Goal: Task Accomplishment & Management: Use online tool/utility

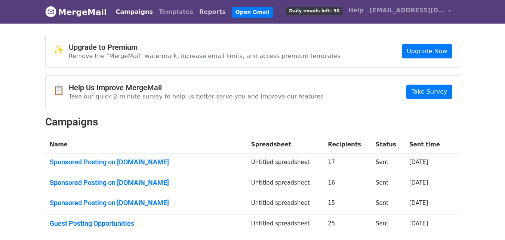
click at [196, 12] on link "Reports" at bounding box center [212, 11] width 33 height 15
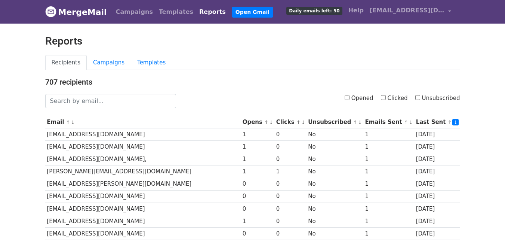
click at [386, 97] on input "Clicked" at bounding box center [383, 97] width 5 height 5
checkbox input "true"
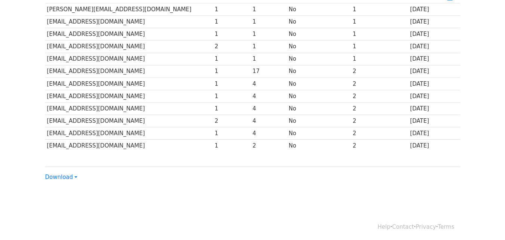
scroll to position [127, 0]
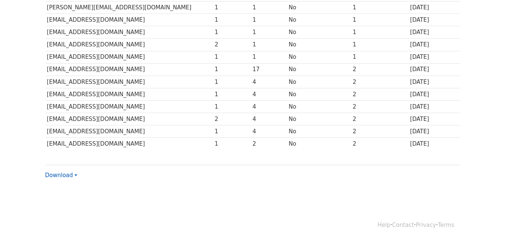
click at [58, 176] on link "Download" at bounding box center [61, 175] width 32 height 7
click at [60, 199] on link "Excel" at bounding box center [75, 201] width 59 height 12
